Goal: Book appointment/travel/reservation

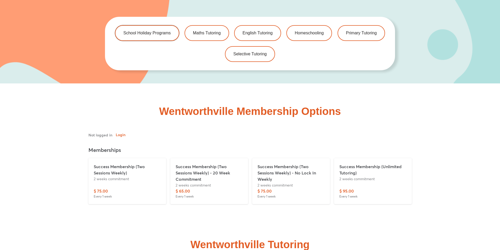
scroll to position [1233, 0]
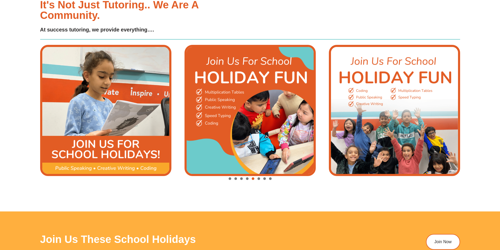
scroll to position [682, 0]
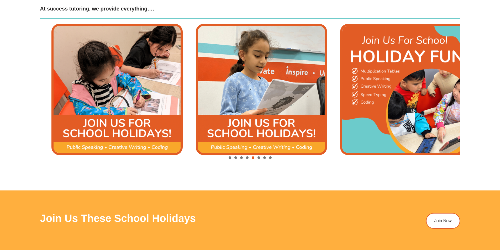
click at [354, 108] on img "6 / 8" at bounding box center [405, 89] width 131 height 131
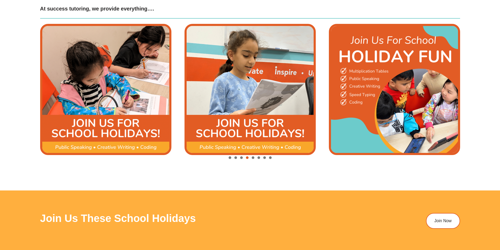
click at [135, 94] on img "4 / 8" at bounding box center [105, 89] width 131 height 131
click at [121, 148] on img "4 / 8" at bounding box center [105, 89] width 131 height 131
click at [120, 101] on img "4 / 8" at bounding box center [105, 89] width 131 height 131
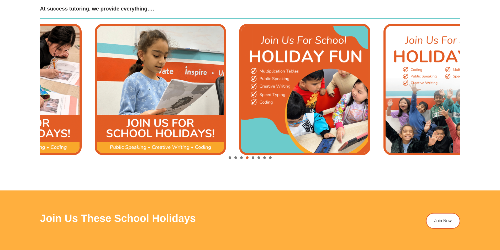
click at [239, 115] on img "6 / 8" at bounding box center [304, 89] width 131 height 131
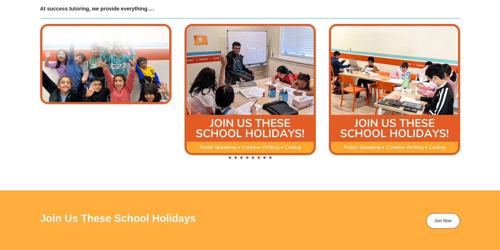
click at [111, 80] on img "8 / 8" at bounding box center [105, 64] width 131 height 80
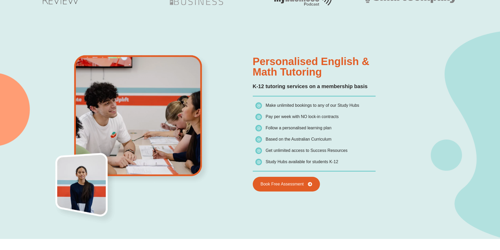
scroll to position [420, 0]
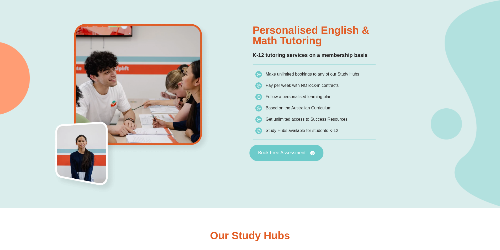
click at [290, 153] on span "Book Free Assessment" at bounding box center [281, 153] width 47 height 5
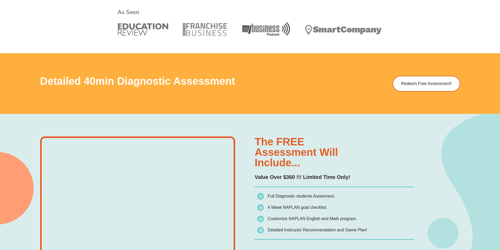
scroll to position [262, 0]
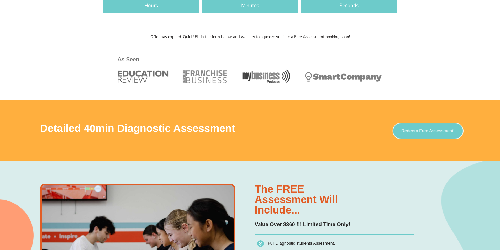
click at [425, 128] on link "Redeem Free Assessment!" at bounding box center [427, 130] width 71 height 17
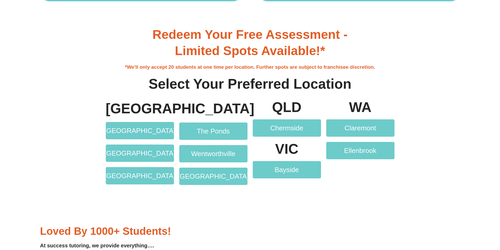
scroll to position [1101, 0]
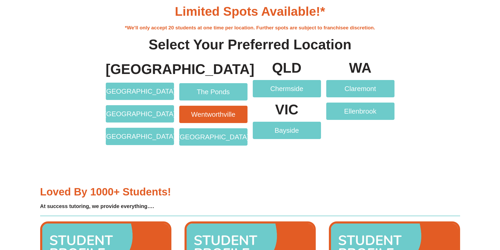
click at [202, 116] on span "Wentworthville" at bounding box center [213, 114] width 44 height 7
